Goal: Task Accomplishment & Management: Manage account settings

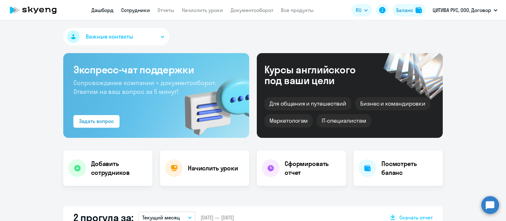
click at [142, 12] on link "Сотрудники" at bounding box center [135, 10] width 29 height 6
select select "30"
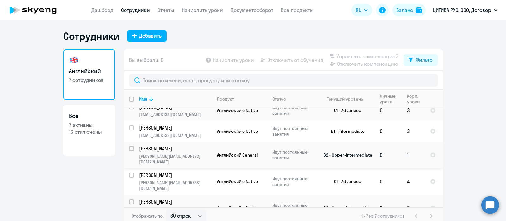
scroll to position [46, 0]
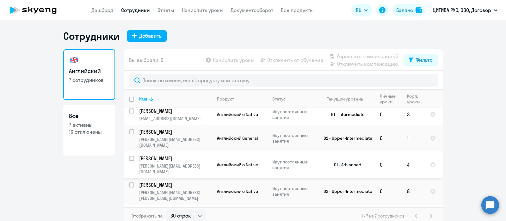
click at [129, 156] on input "select row 13979817" at bounding box center [135, 162] width 13 height 13
checkbox input "true"
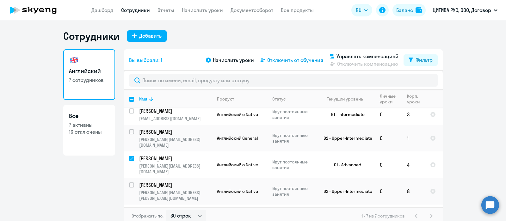
click at [283, 62] on span "Отключить от обучения" at bounding box center [295, 60] width 56 height 8
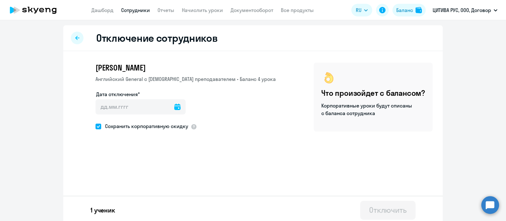
click at [174, 105] on icon at bounding box center [177, 107] width 6 height 6
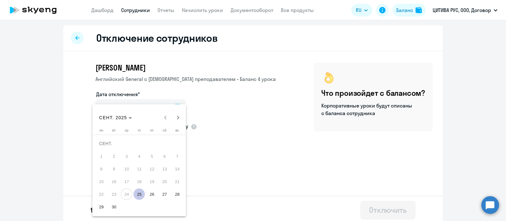
click at [139, 193] on span "25" at bounding box center [138, 193] width 11 height 11
type input "[DATE]"
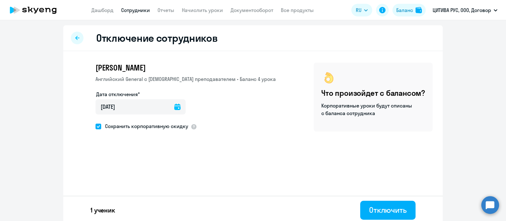
scroll to position [3, 0]
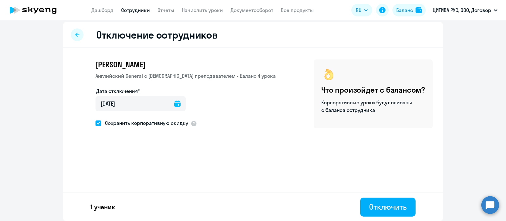
click at [96, 121] on span at bounding box center [99, 123] width 6 height 6
click at [96, 123] on input "Сохранить корпоративную скидку" at bounding box center [95, 123] width 0 height 0
checkbox input "false"
click at [392, 206] on div "Отключить" at bounding box center [388, 207] width 38 height 10
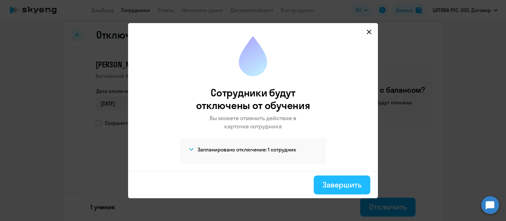
click at [330, 185] on div "Завершить" at bounding box center [342, 185] width 39 height 10
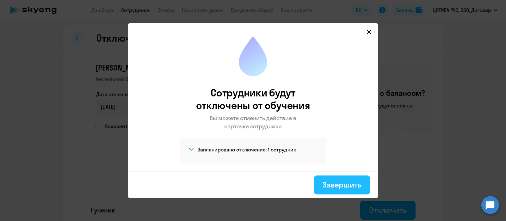
select select "30"
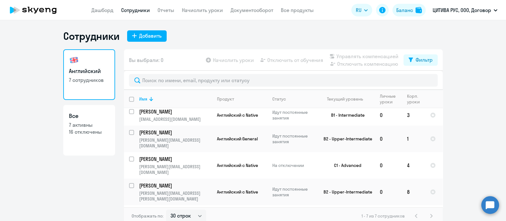
scroll to position [46, 0]
